Goal: Obtain resource: Download file/media

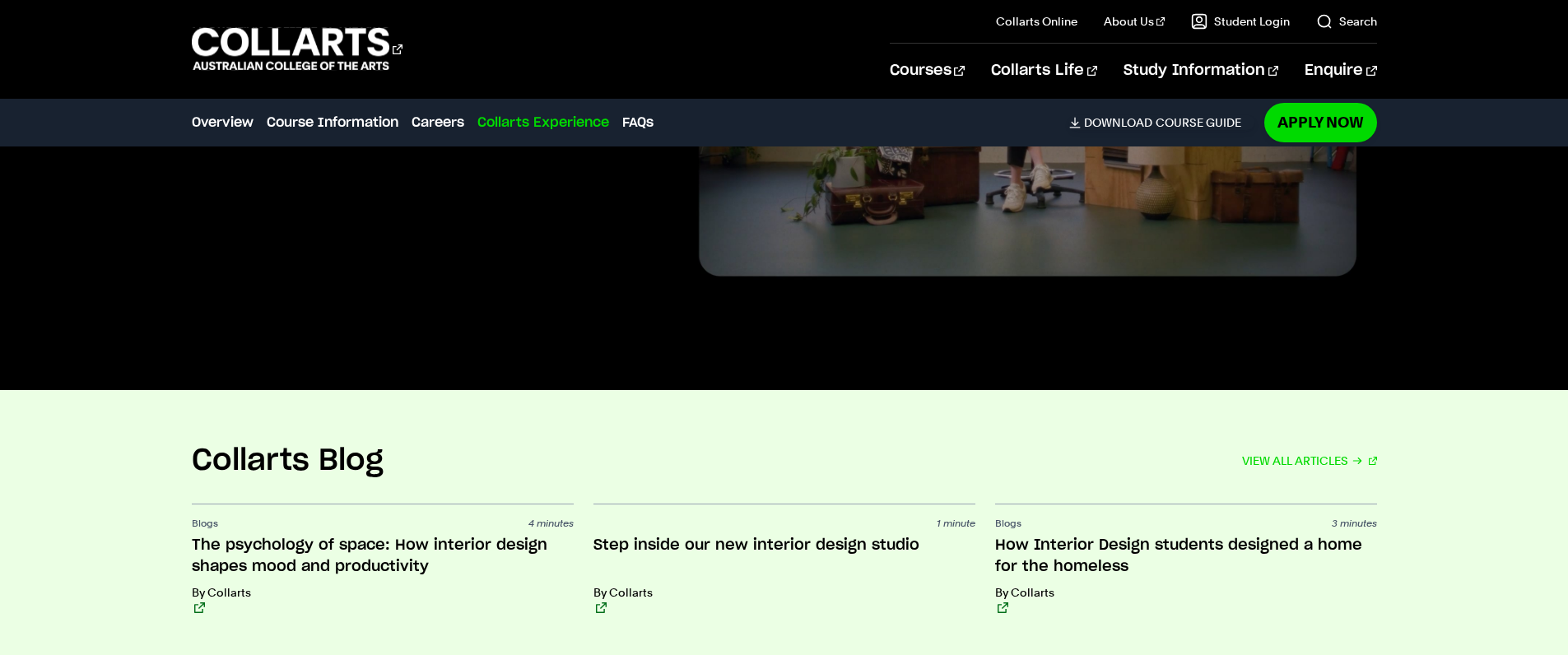
scroll to position [4286, 0]
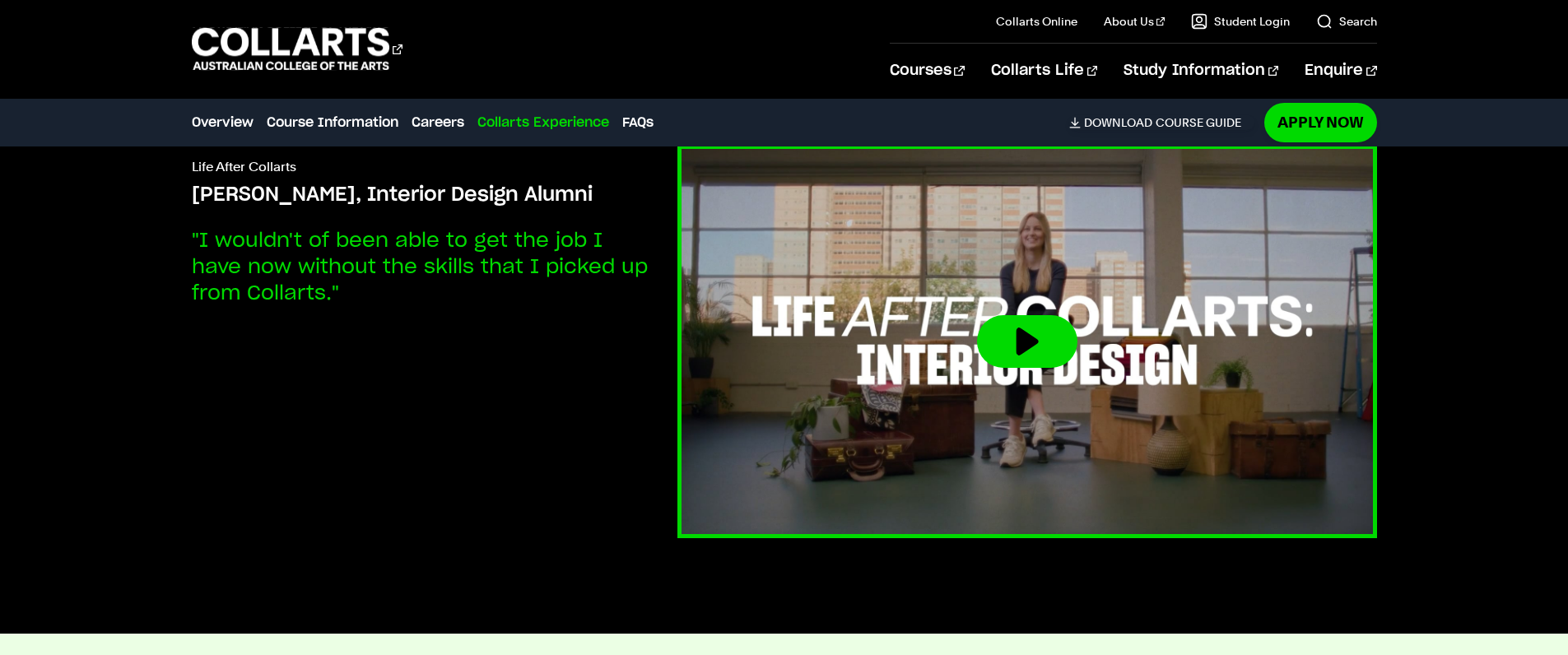
click at [913, 375] on img at bounding box center [1027, 341] width 770 height 433
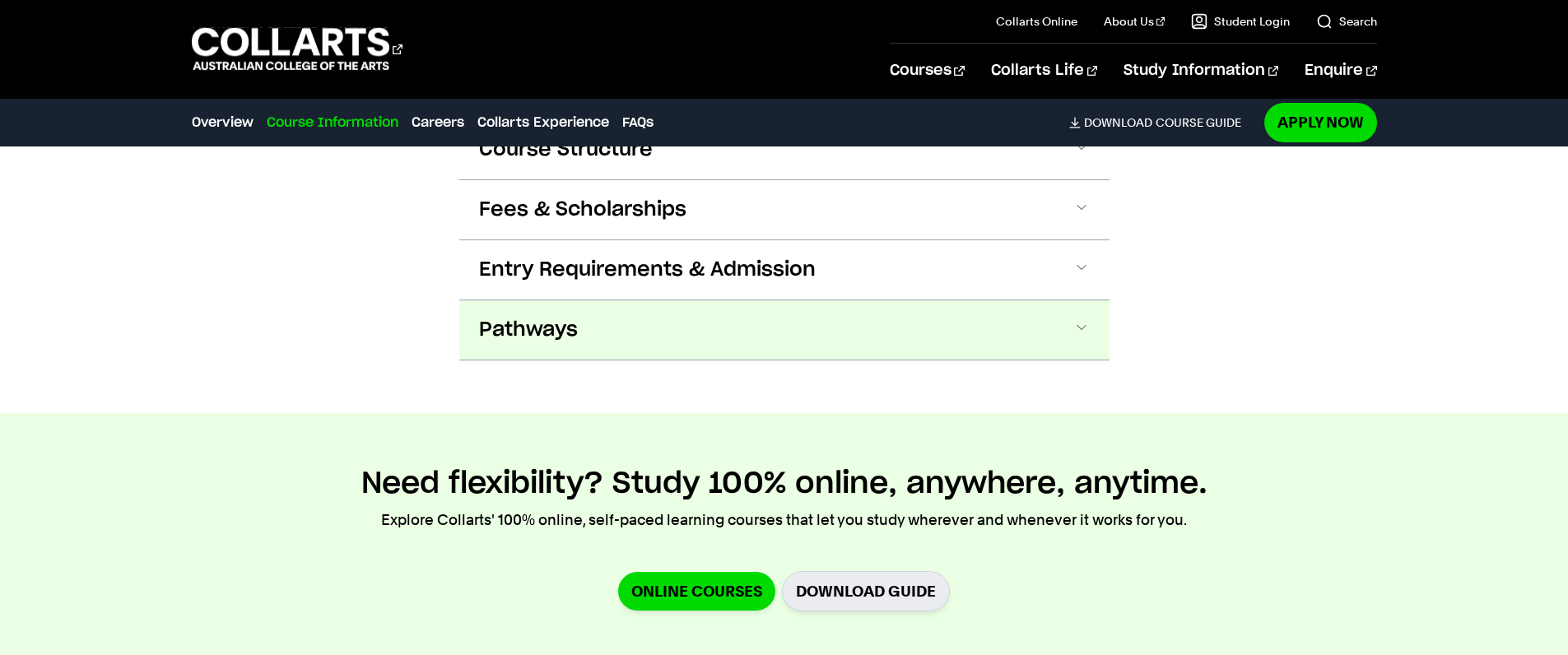
scroll to position [0, 0]
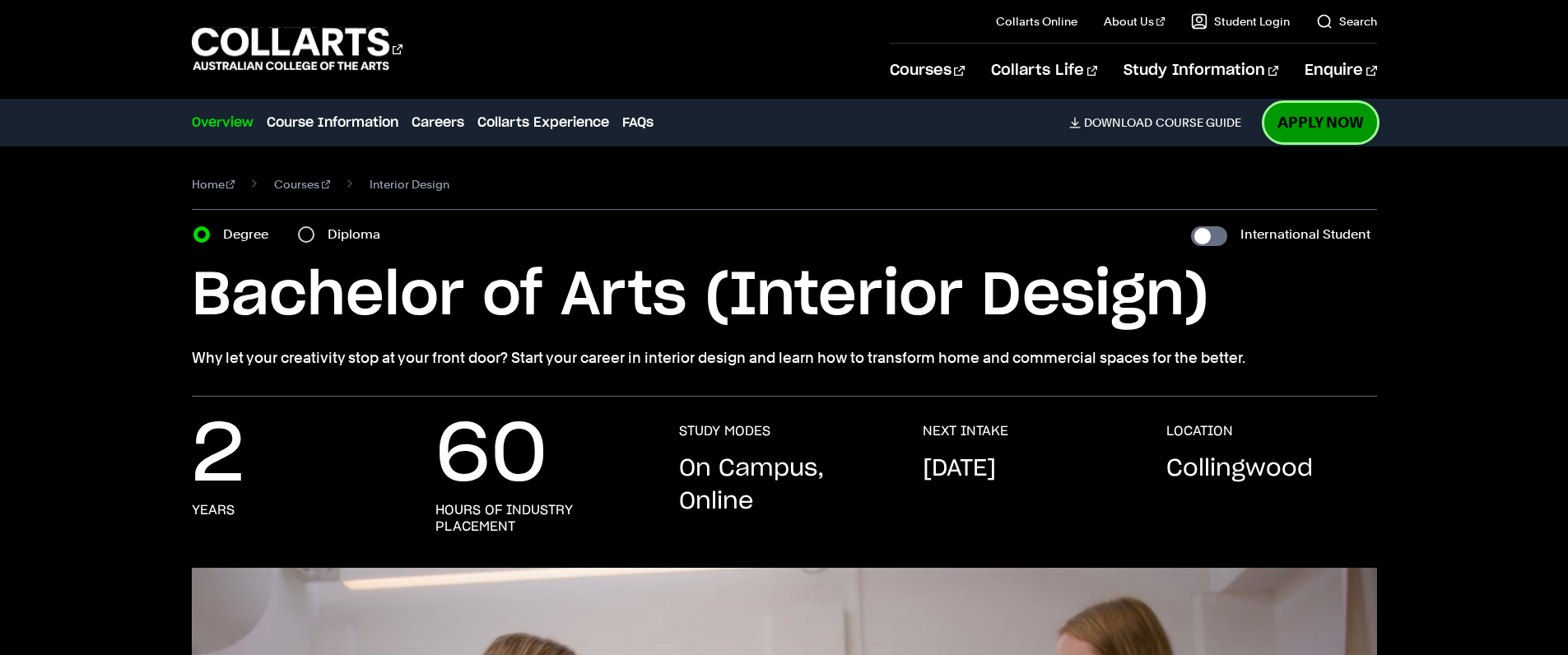
click at [1336, 125] on link "Apply Now" at bounding box center [1321, 122] width 113 height 39
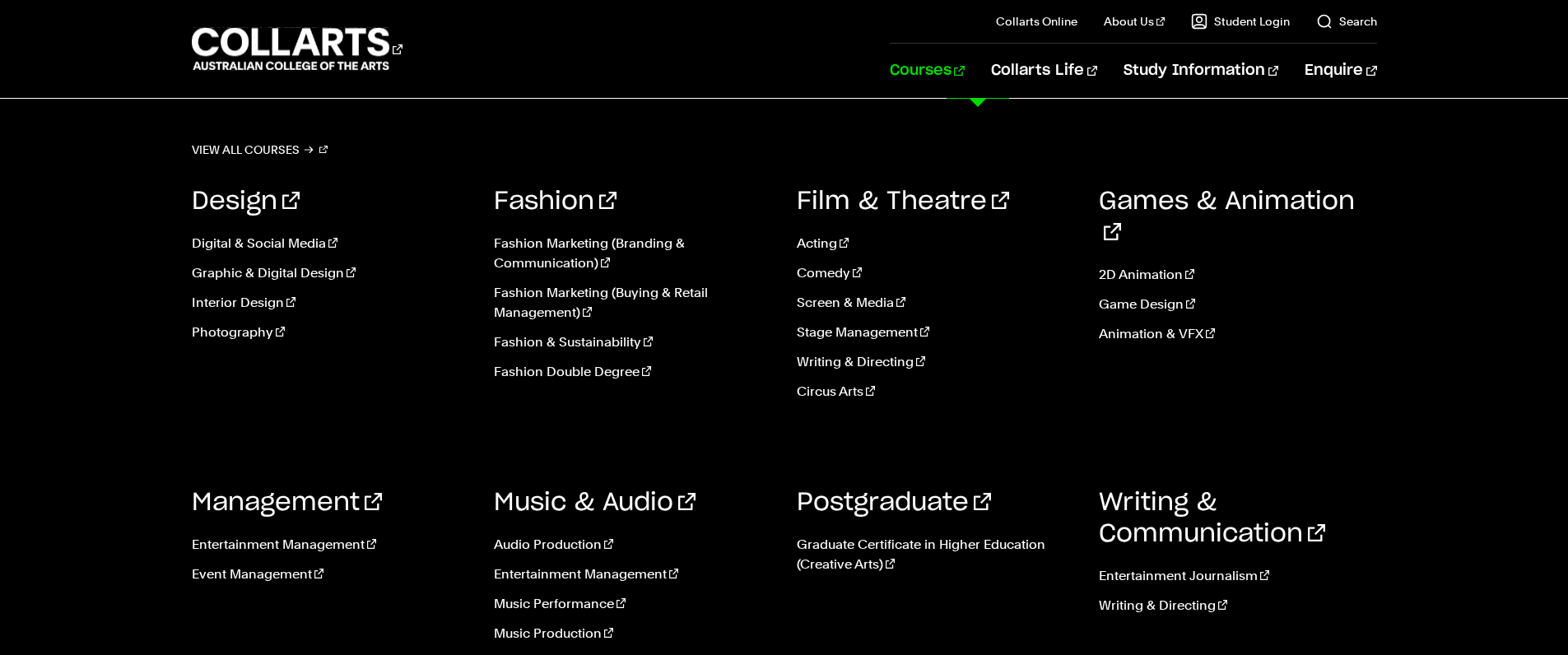
click at [960, 69] on link "Courses" at bounding box center [927, 70] width 75 height 54
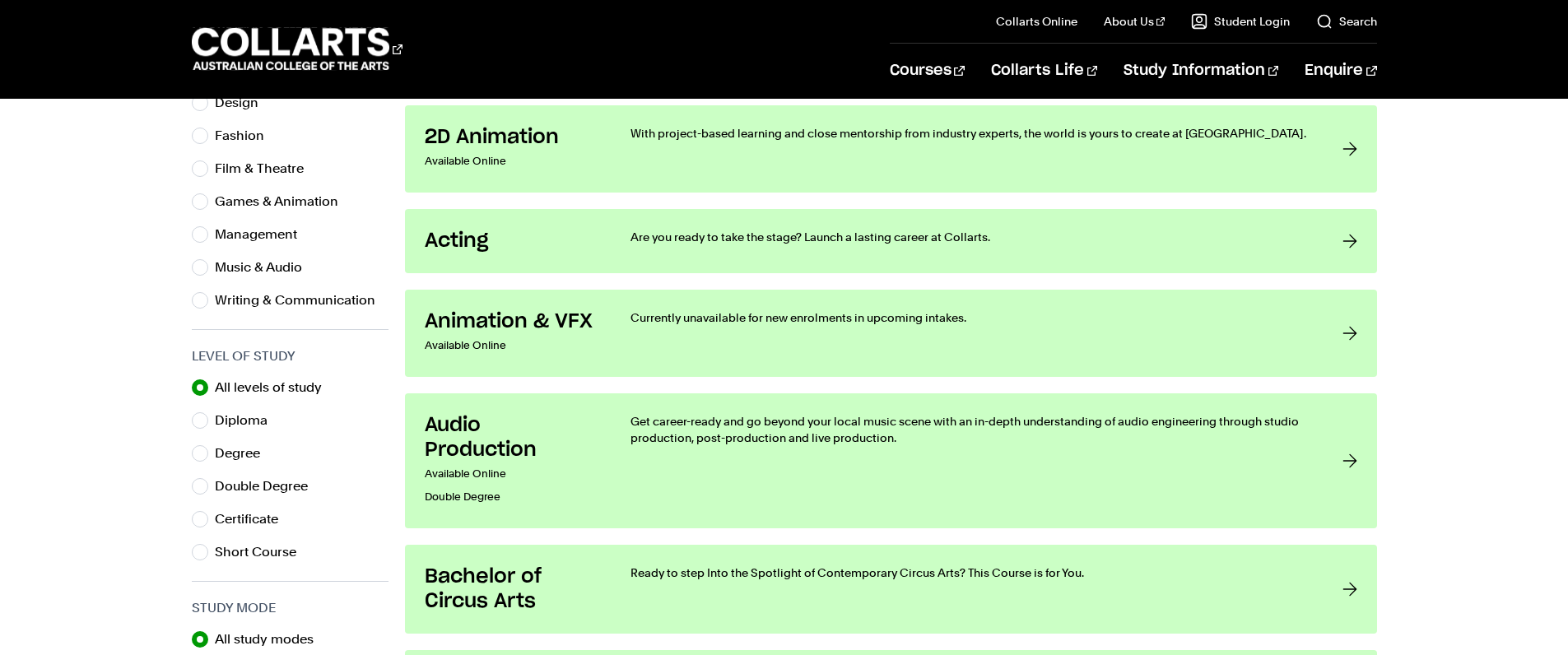
scroll to position [601, 0]
click at [210, 453] on div "Degree" at bounding box center [290, 452] width 197 height 23
click at [202, 456] on input "Degree" at bounding box center [200, 452] width 17 height 17
radio input "true"
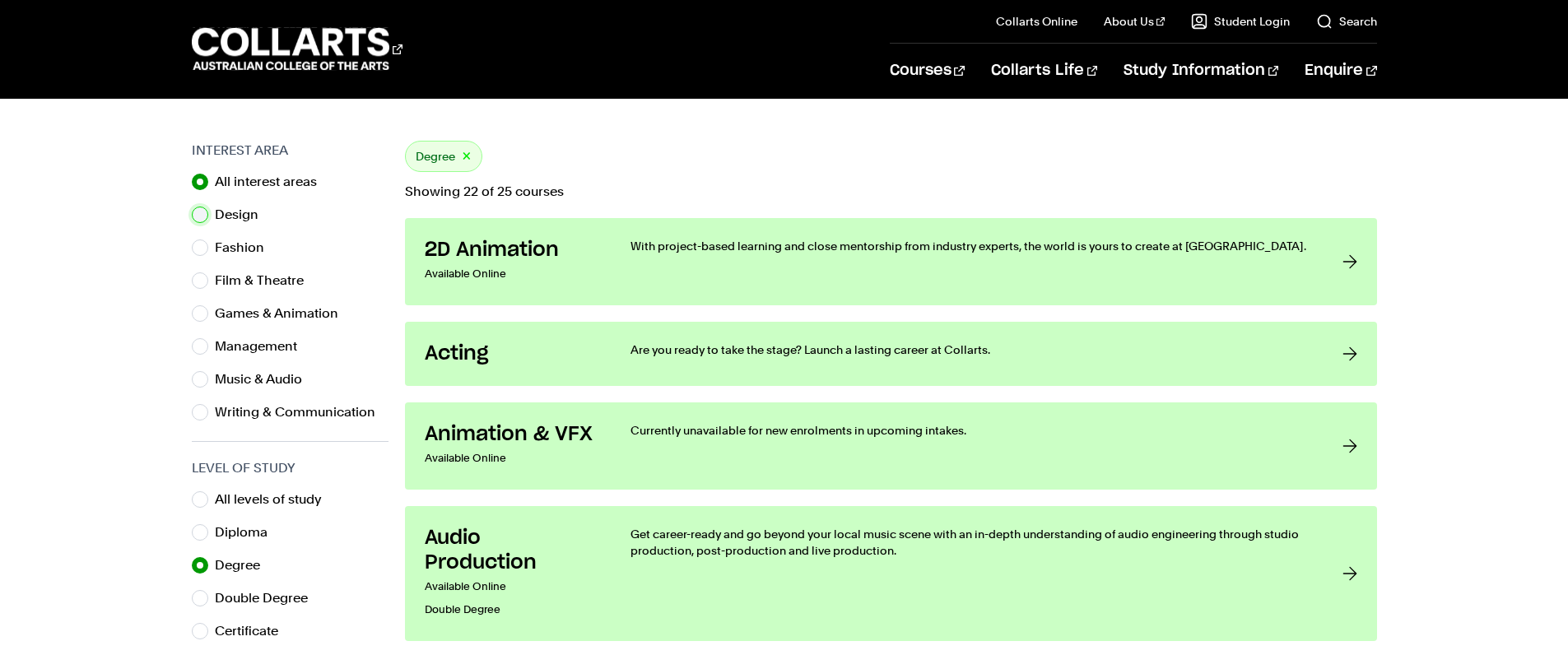
click at [200, 213] on input "Design" at bounding box center [200, 215] width 17 height 17
radio input "true"
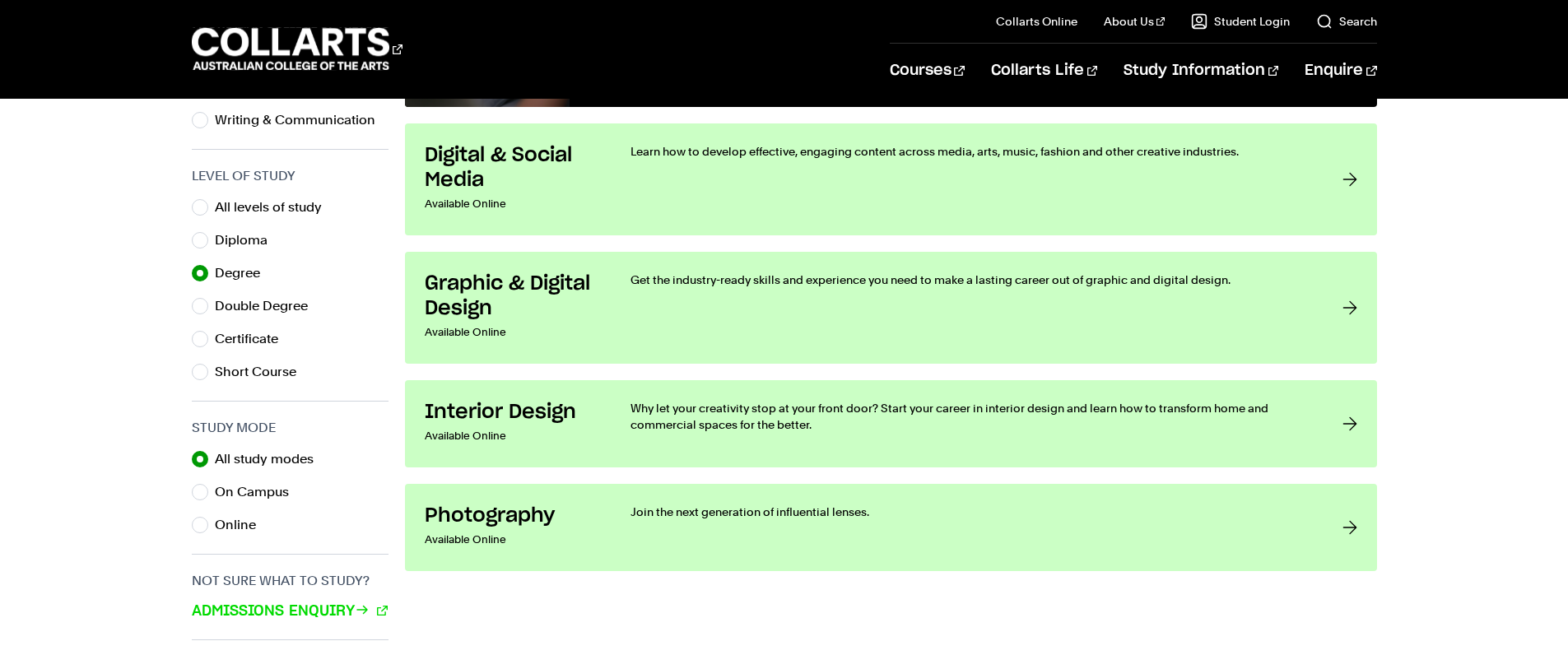
scroll to position [873, 0]
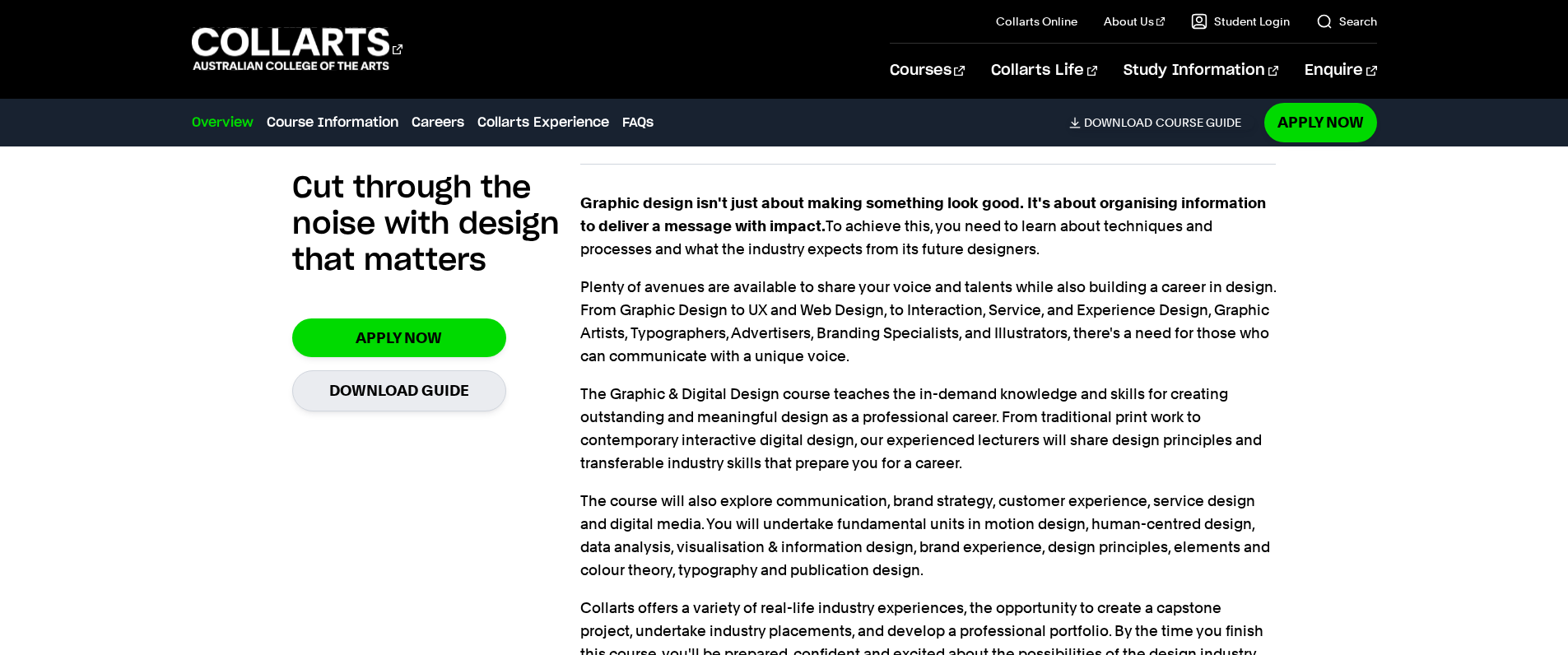
scroll to position [1138, 0]
click at [448, 397] on link "Download Guide" at bounding box center [399, 390] width 214 height 41
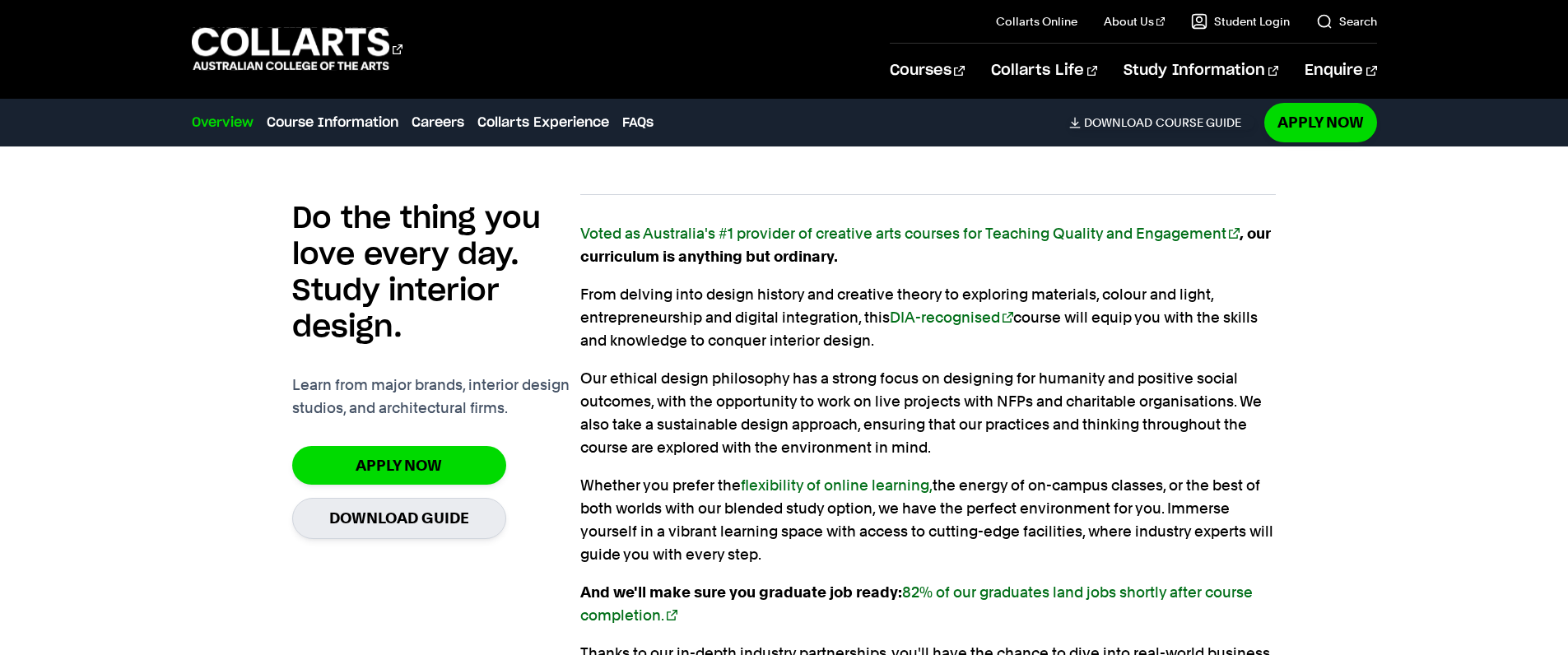
scroll to position [1266, 0]
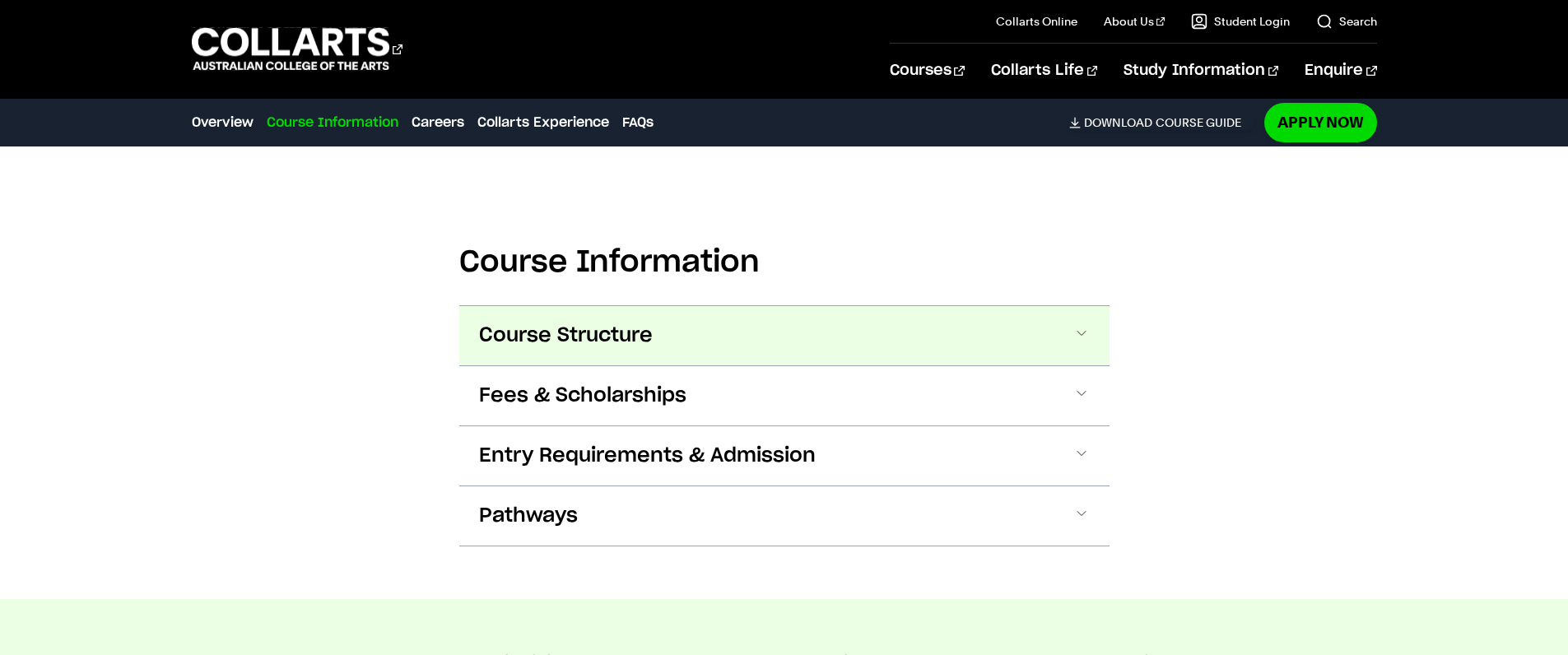
click at [955, 340] on button "Course Structure" at bounding box center [784, 336] width 650 height 59
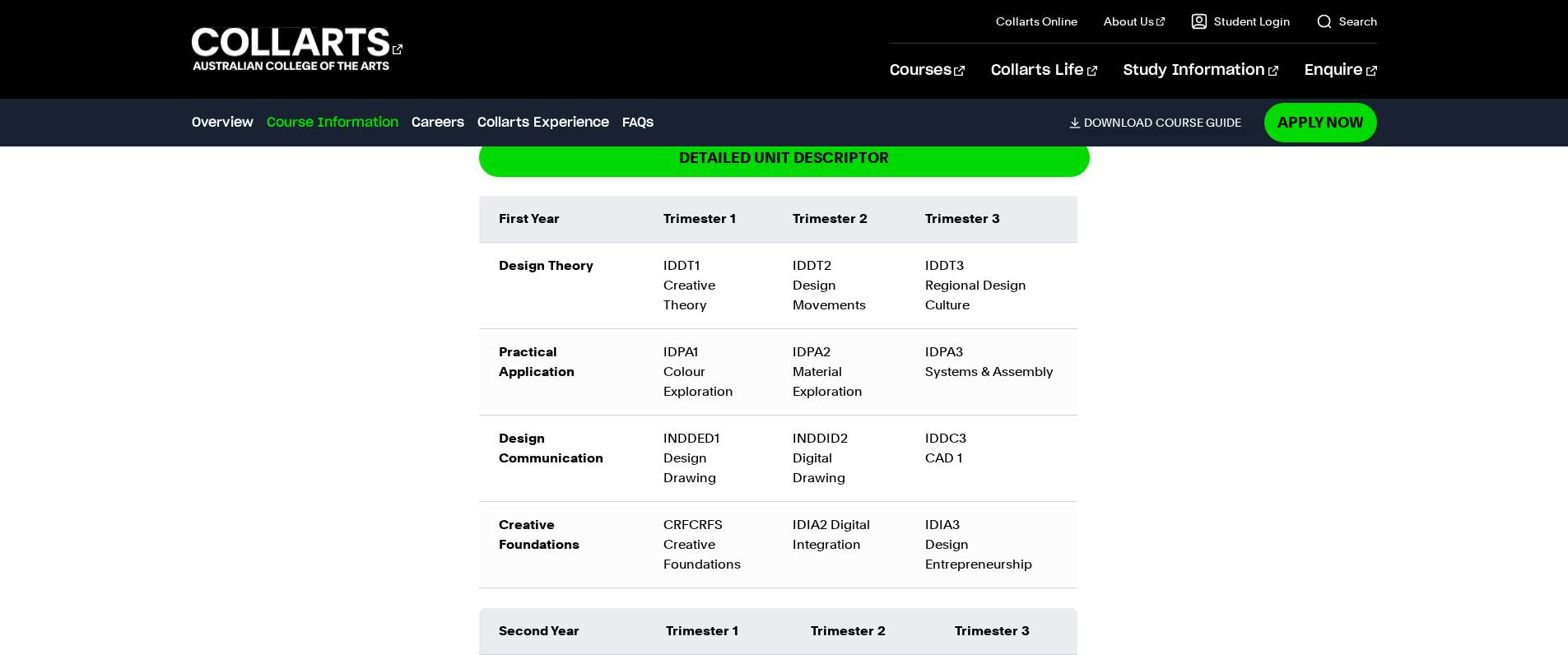
scroll to position [2226, 0]
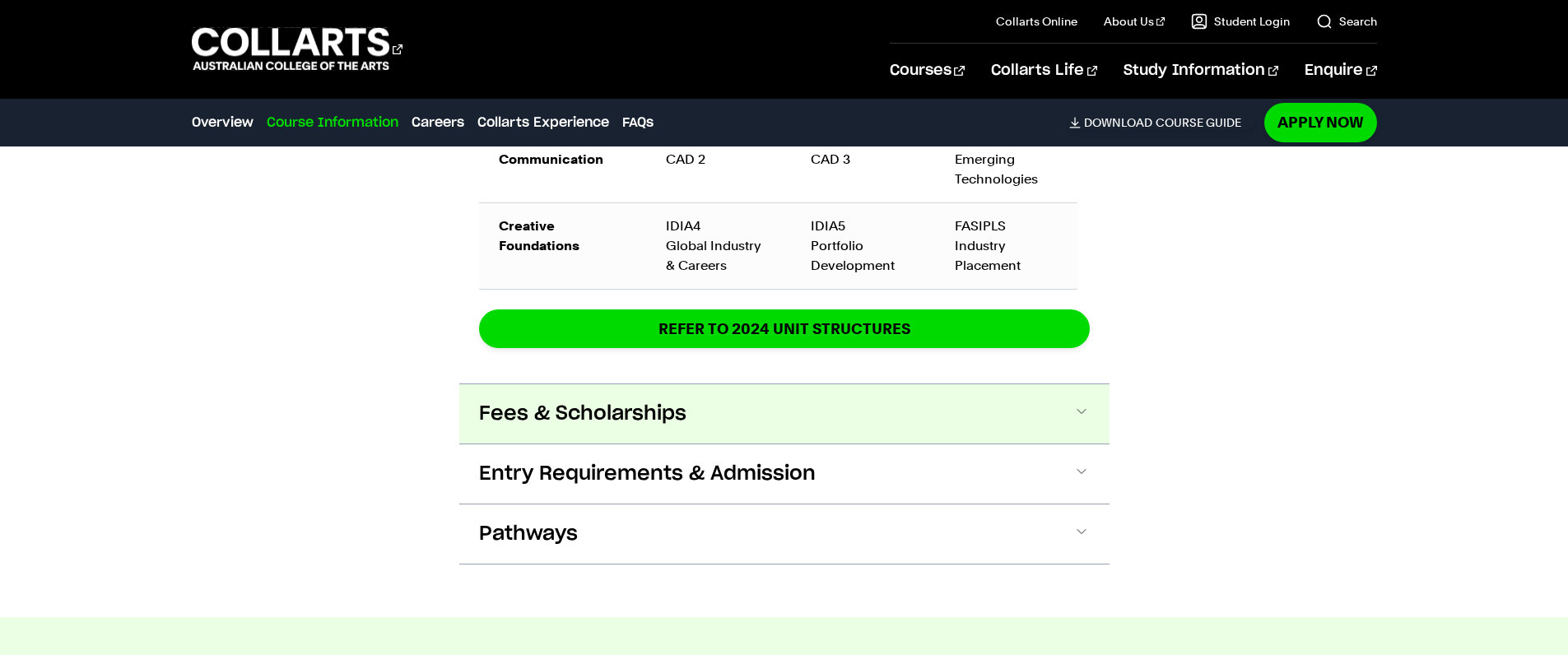
click at [862, 394] on button "Fees & Scholarships" at bounding box center [784, 415] width 650 height 59
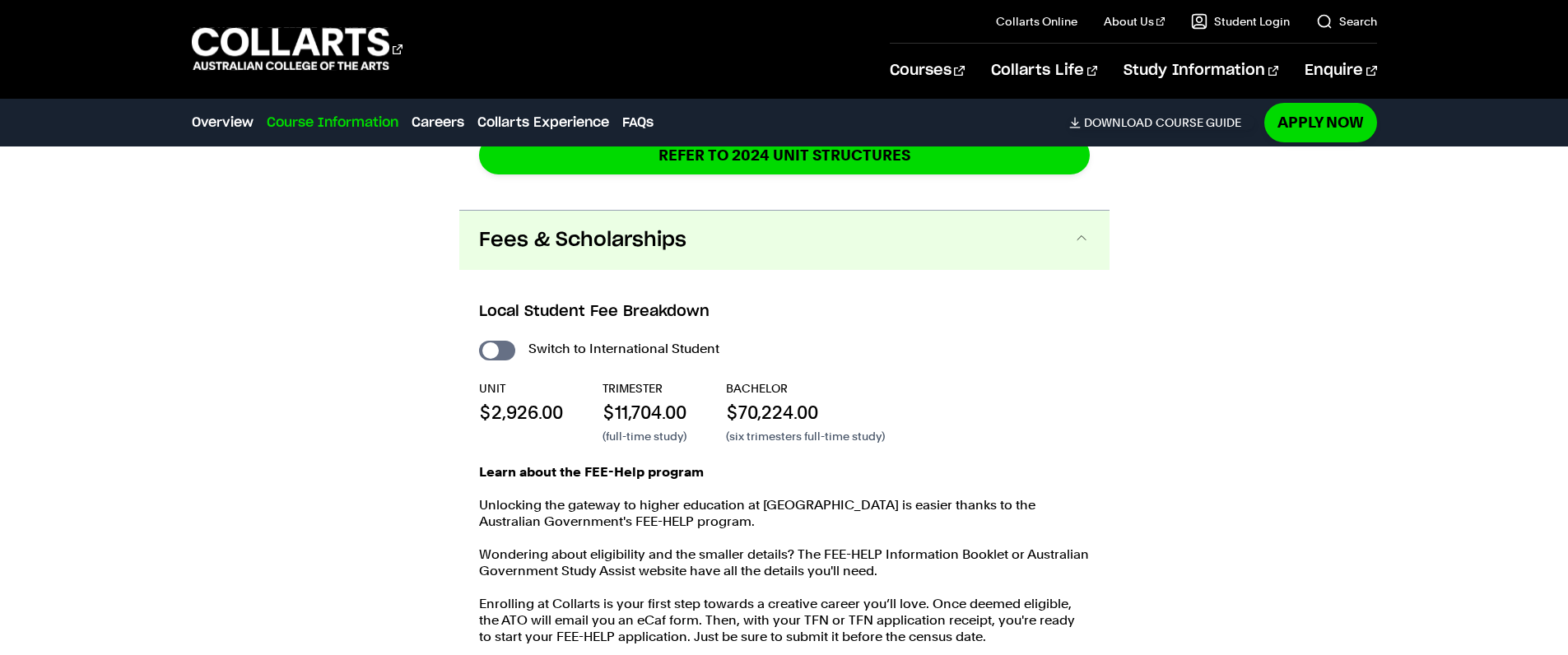
scroll to position [2983, 0]
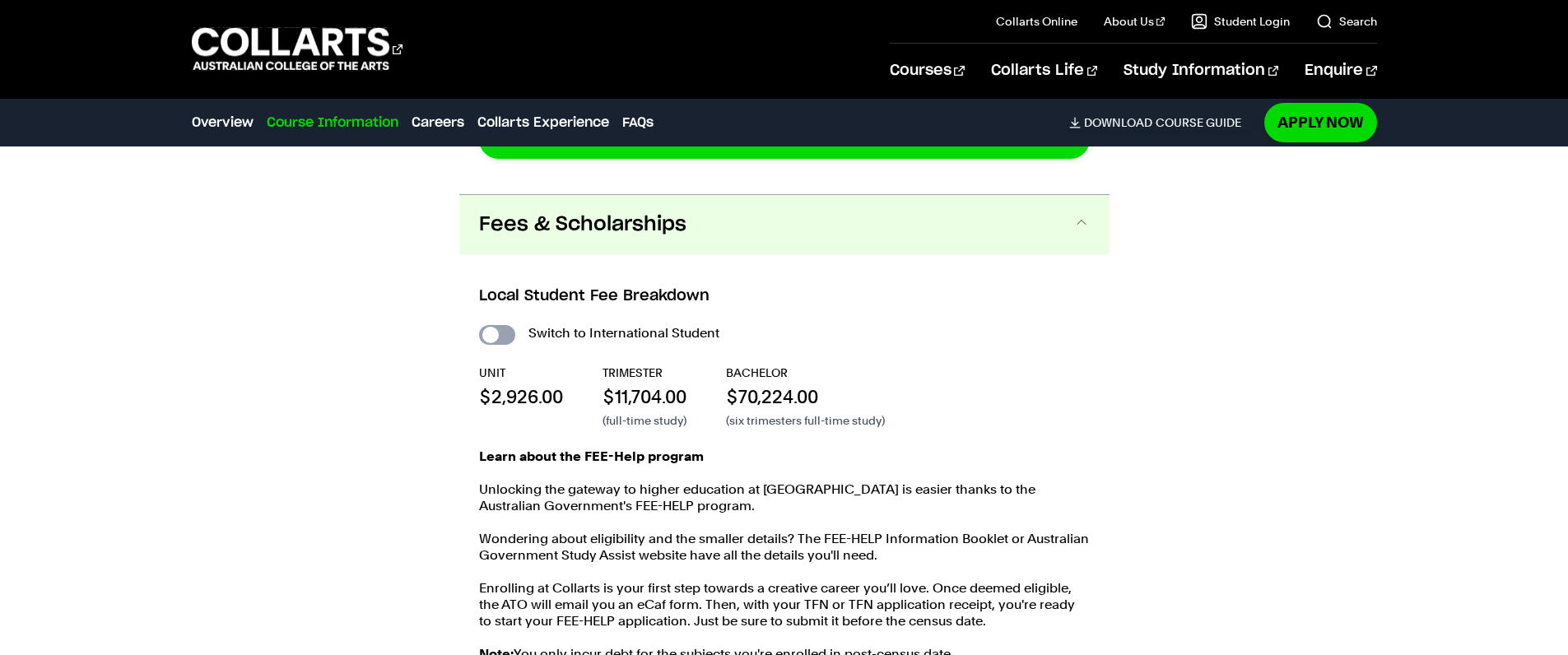
click at [502, 333] on input "International Student" at bounding box center [497, 335] width 37 height 20
checkbox input "true"
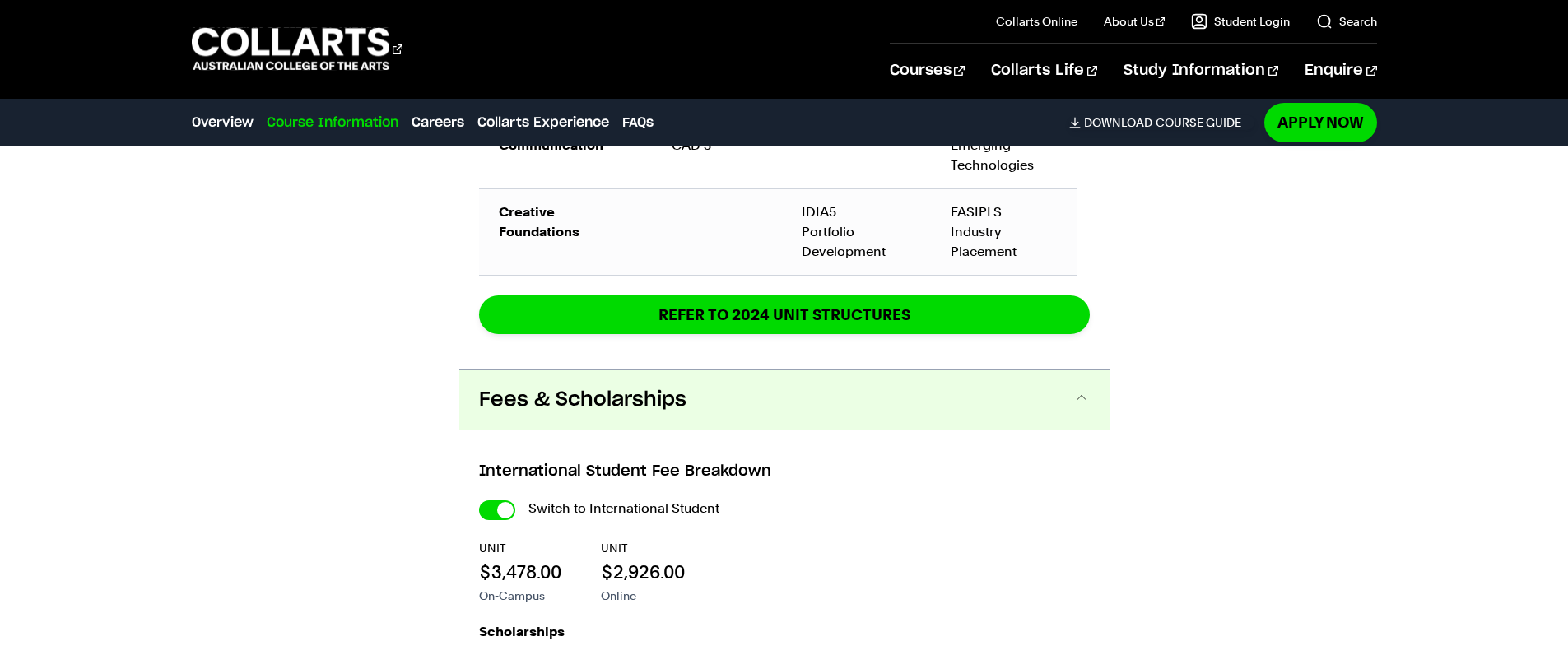
scroll to position [3396, 0]
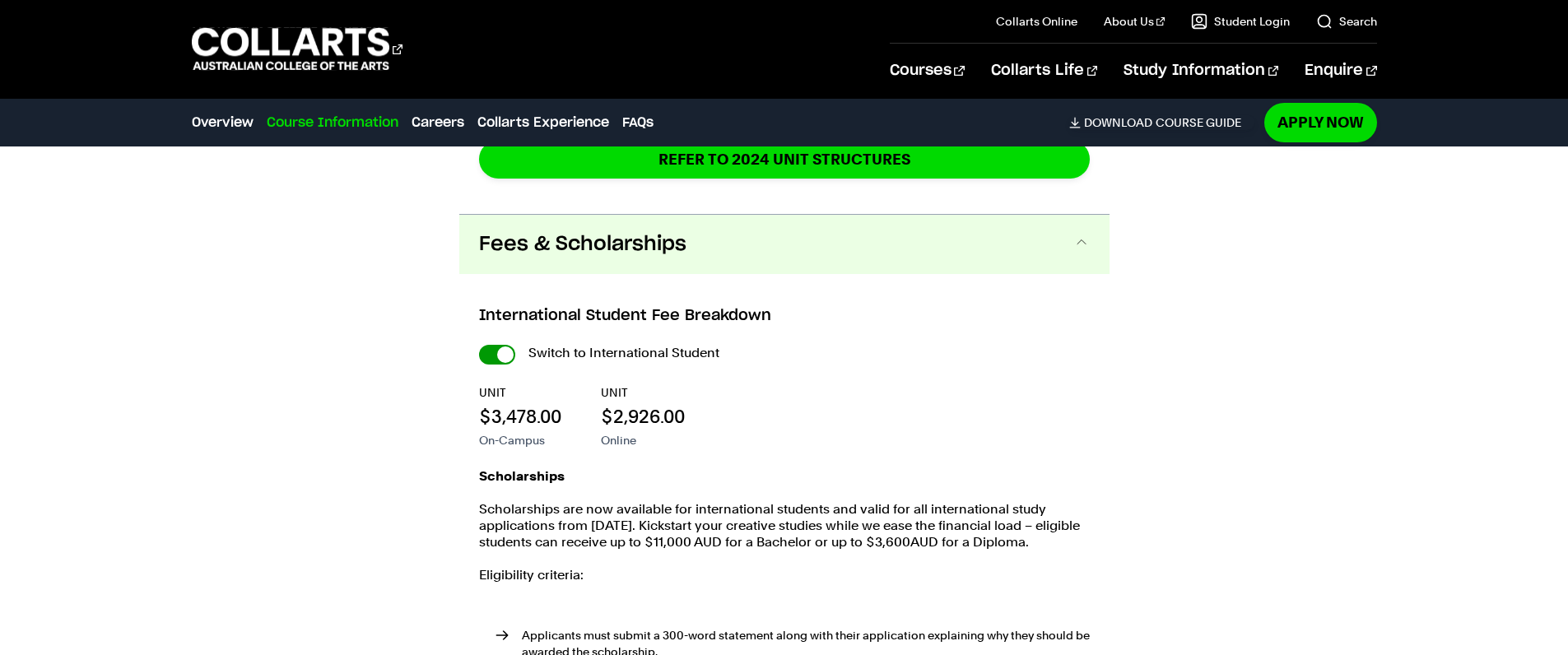
click at [0, 0] on input "International Student" at bounding box center [0, 0] width 0 height 0
checkbox input "false"
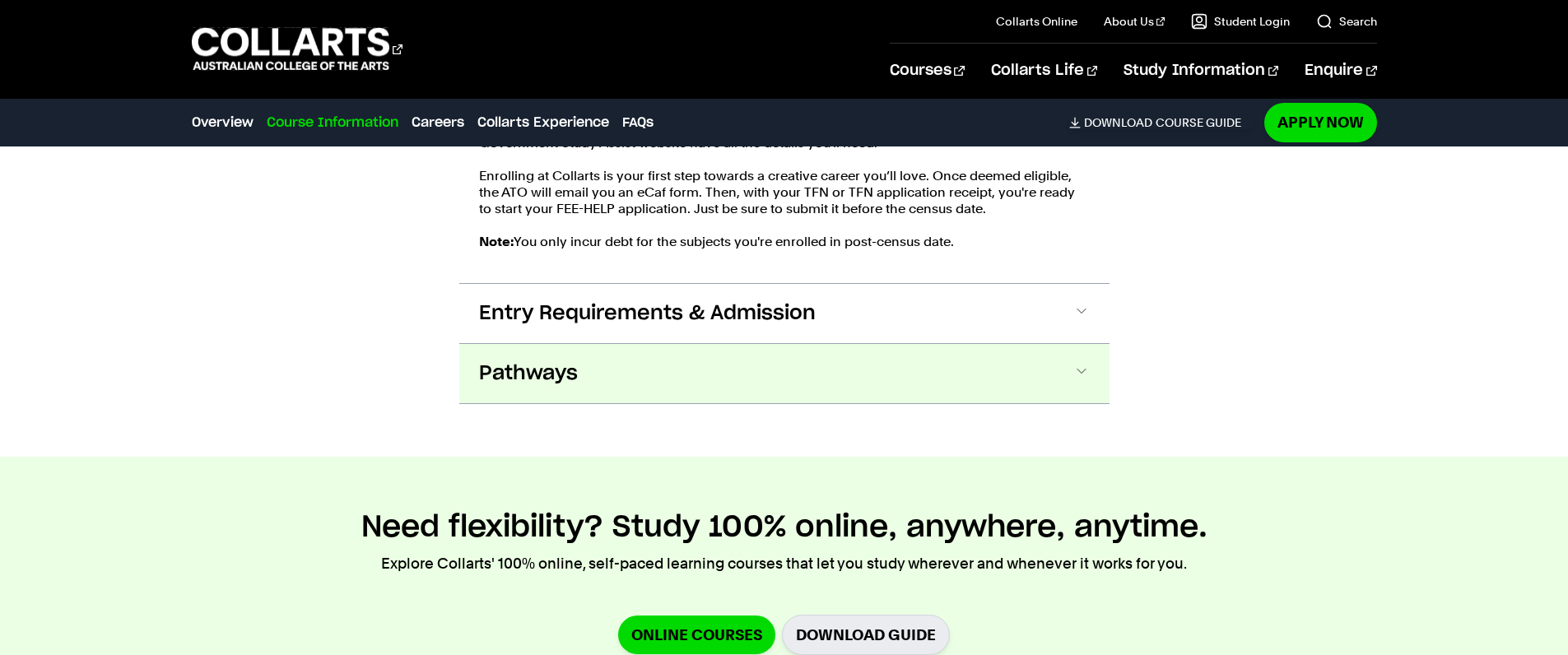
scroll to position [2907, 0]
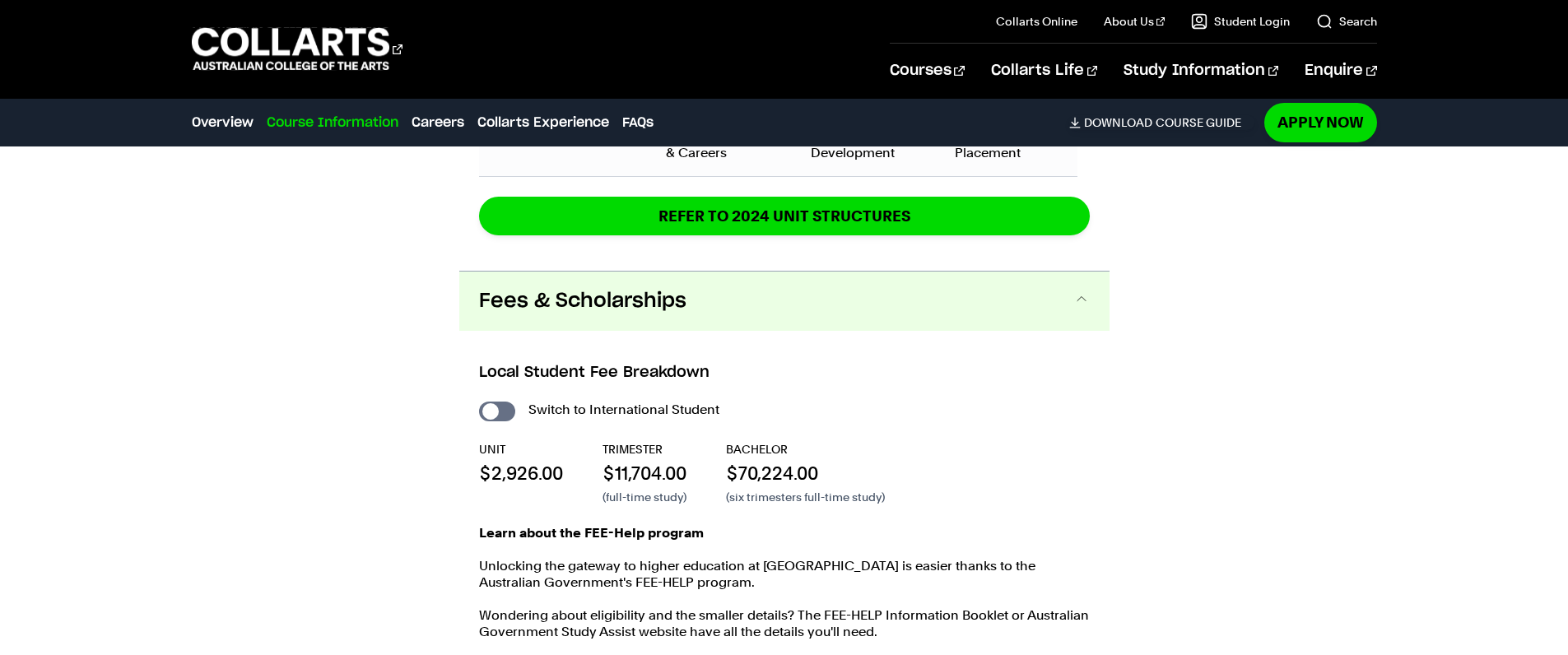
click at [1023, 438] on div "Switch to International Student UNIT $2,926.00 TRIMESTER $11,704.00 (full-time …" at bounding box center [784, 577] width 610 height 357
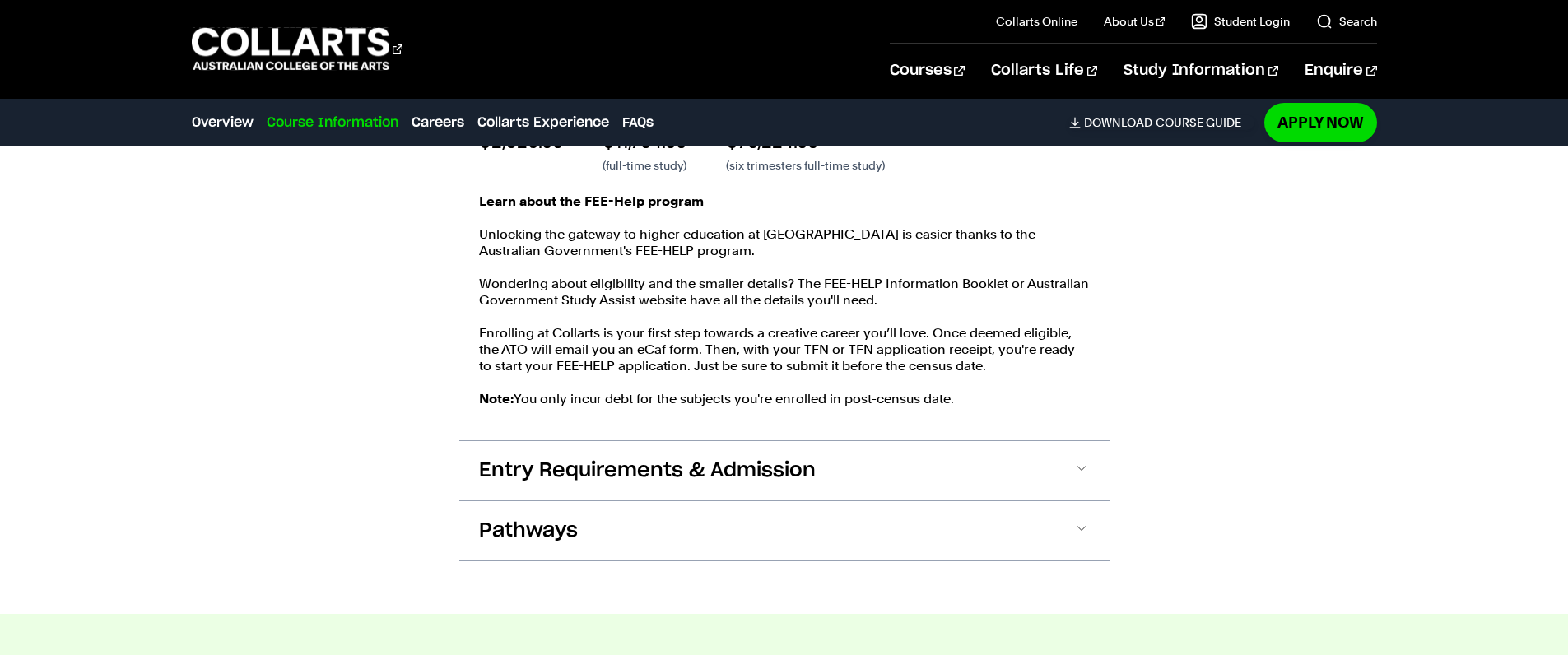
scroll to position [3334, 0]
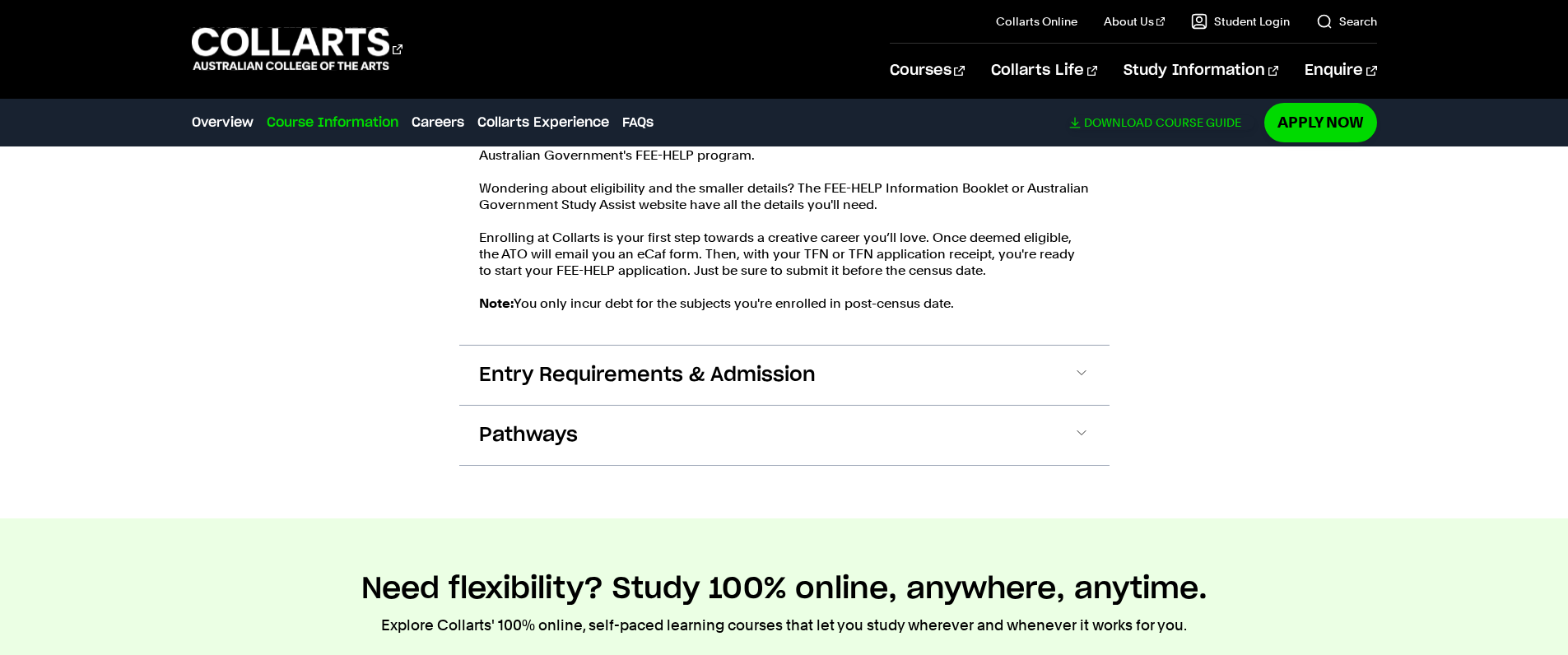
click at [1123, 125] on span "Download" at bounding box center [1118, 122] width 68 height 15
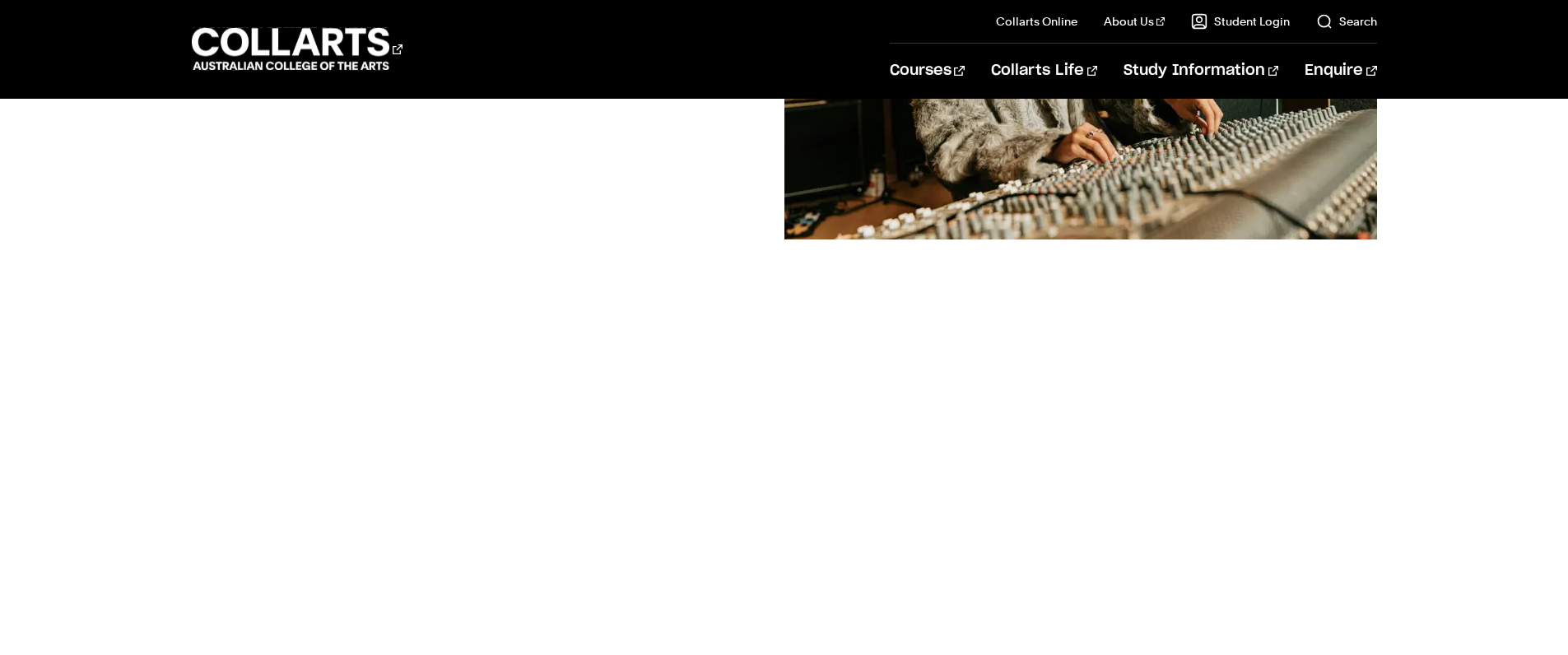
scroll to position [962, 0]
